Goal: Task Accomplishment & Management: Use online tool/utility

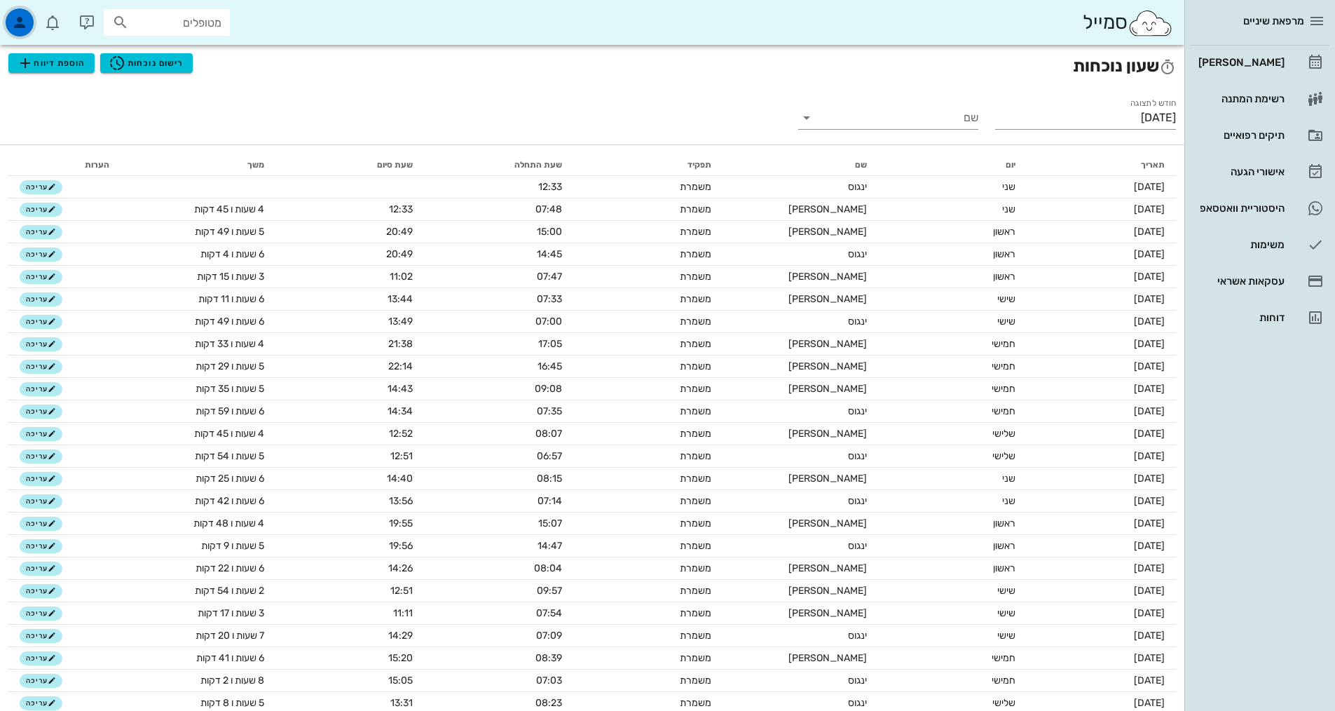
click at [16, 28] on icon "button" at bounding box center [19, 22] width 17 height 17
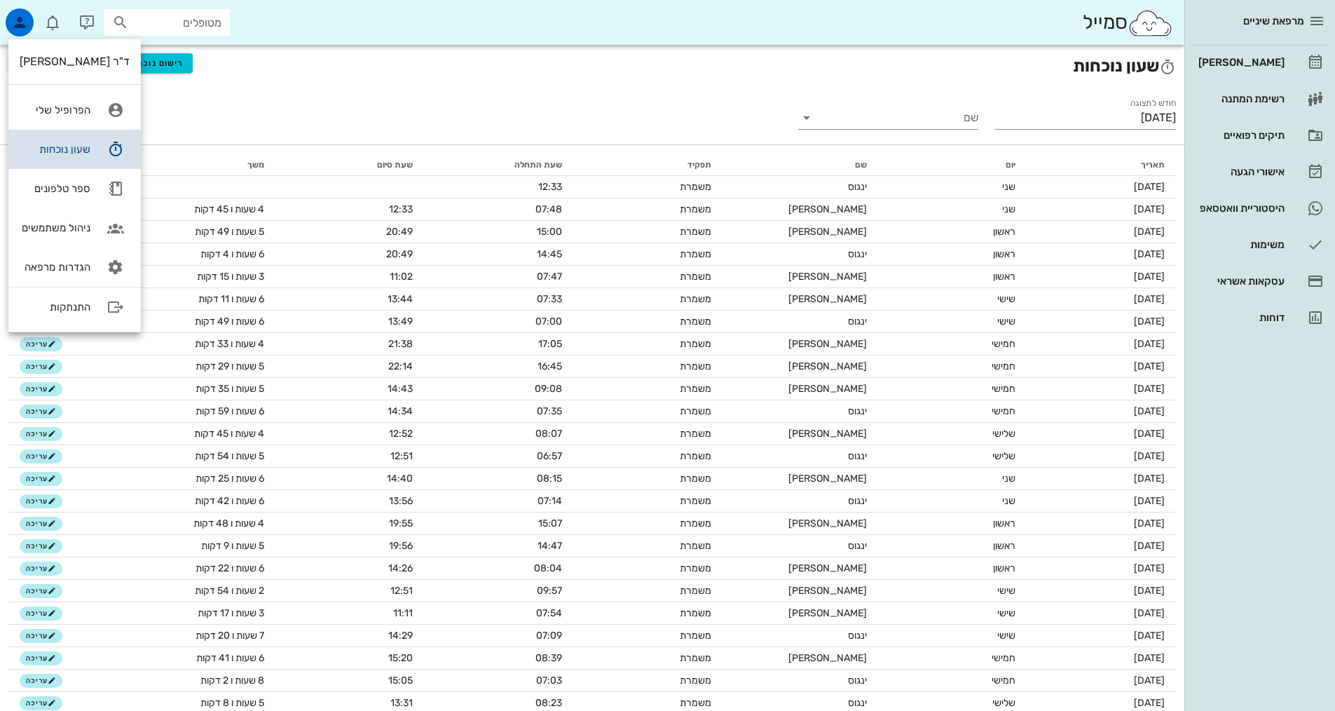
click at [92, 151] on link "שעון נוכחות" at bounding box center [74, 149] width 132 height 39
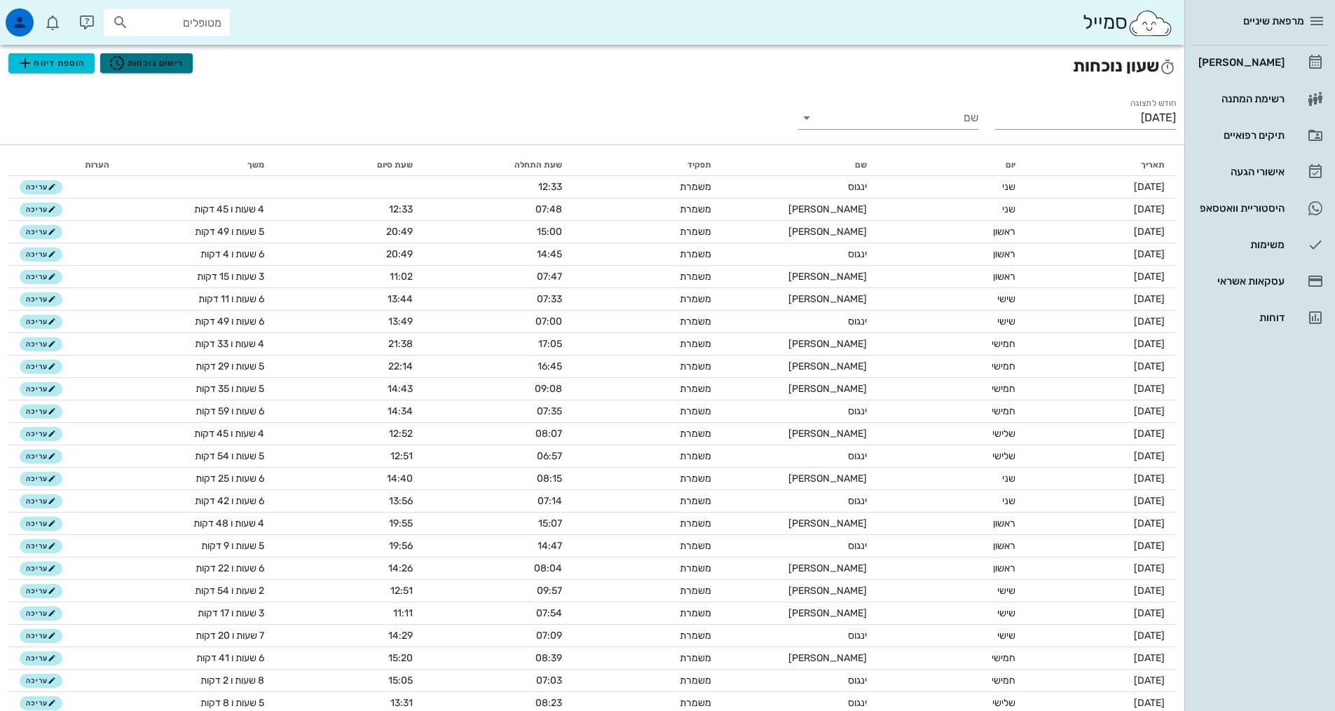
click at [137, 67] on span "רישום נוכחות" at bounding box center [146, 63] width 75 height 17
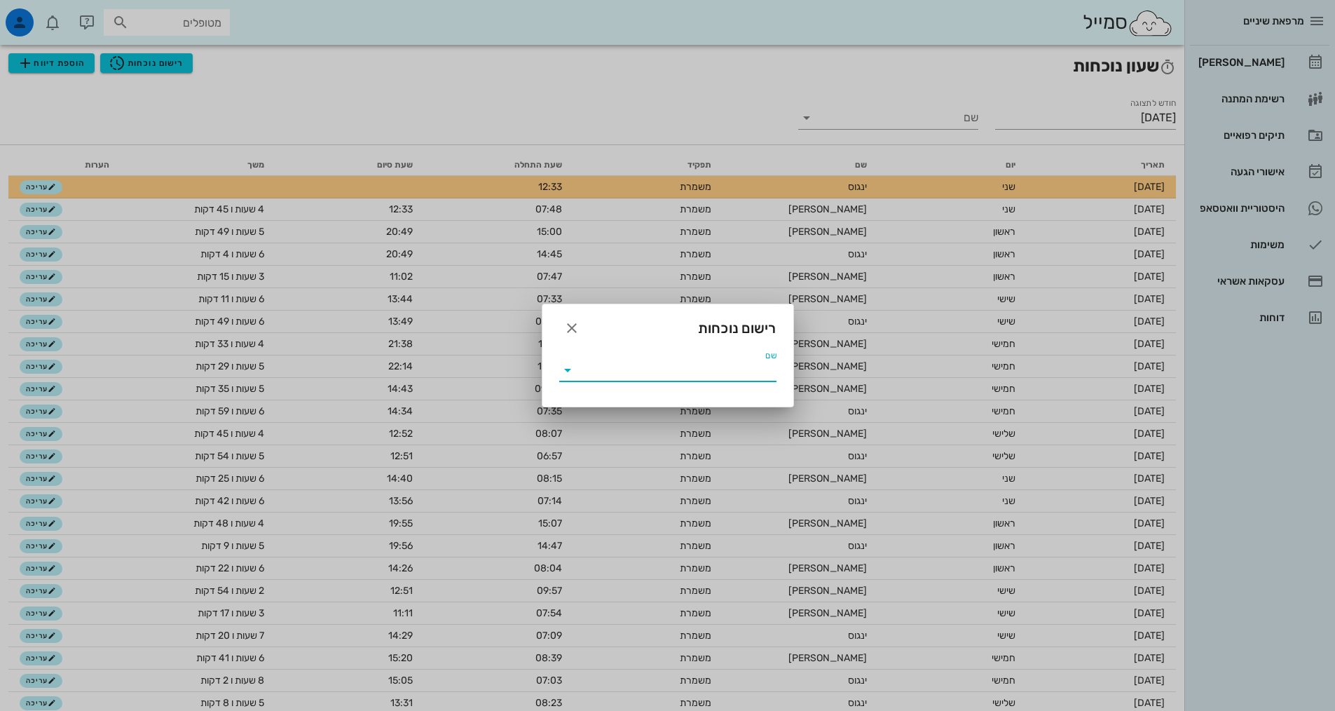
click at [685, 365] on input "שם" at bounding box center [678, 370] width 198 height 22
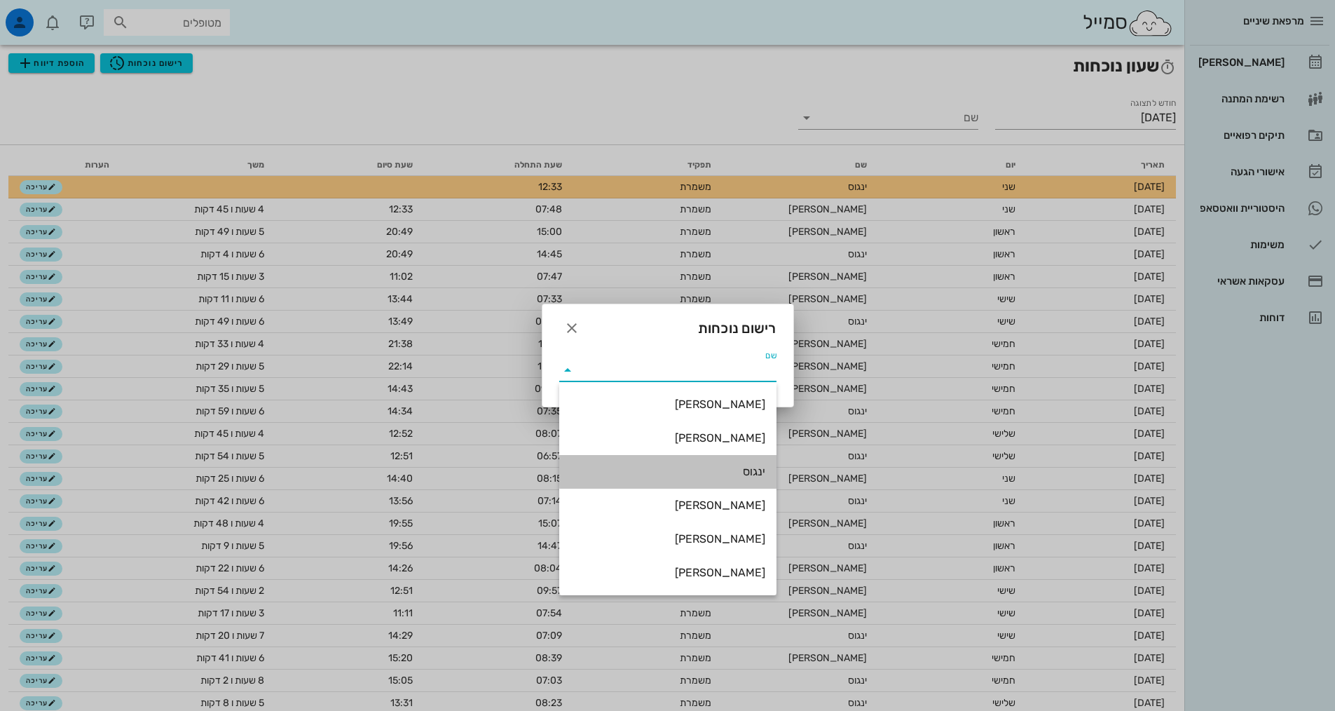
click at [751, 469] on div "ינגוס" at bounding box center [668, 471] width 195 height 13
type input "ינגוס"
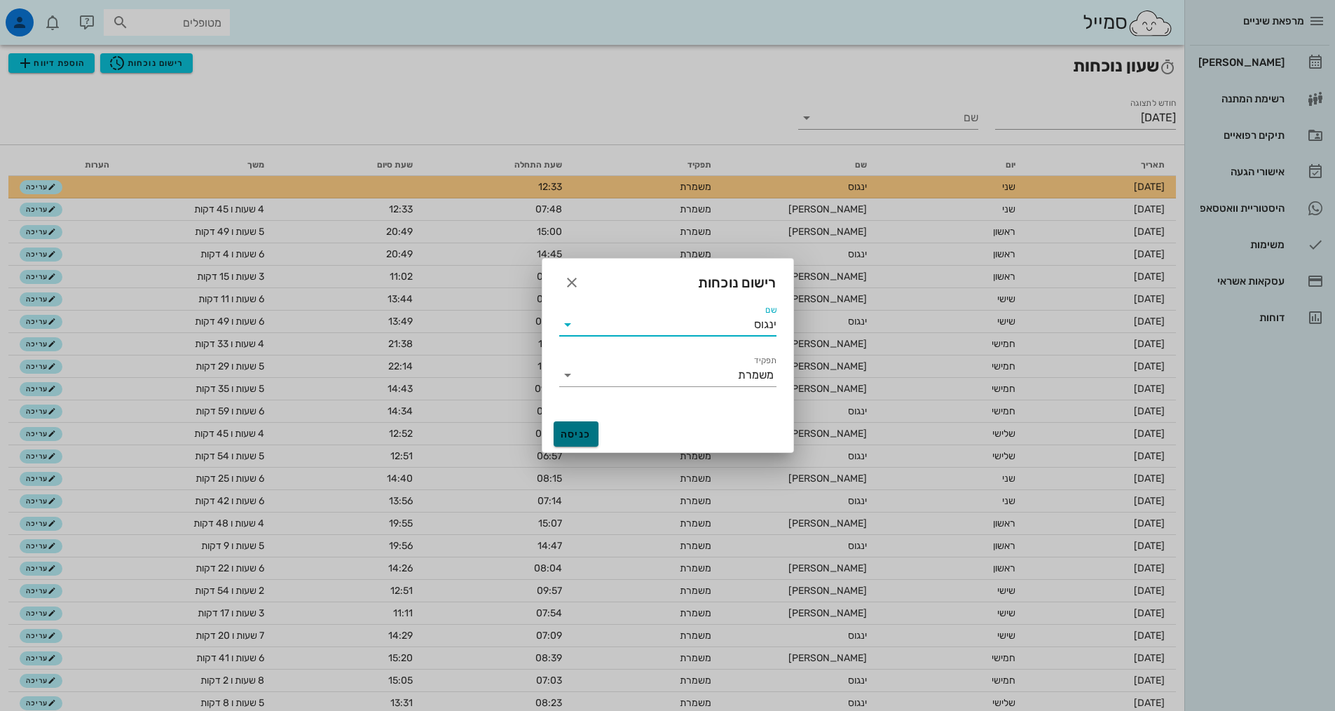
click at [561, 424] on button "כניסה" at bounding box center [576, 433] width 45 height 25
